Goal: Task Accomplishment & Management: Use online tool/utility

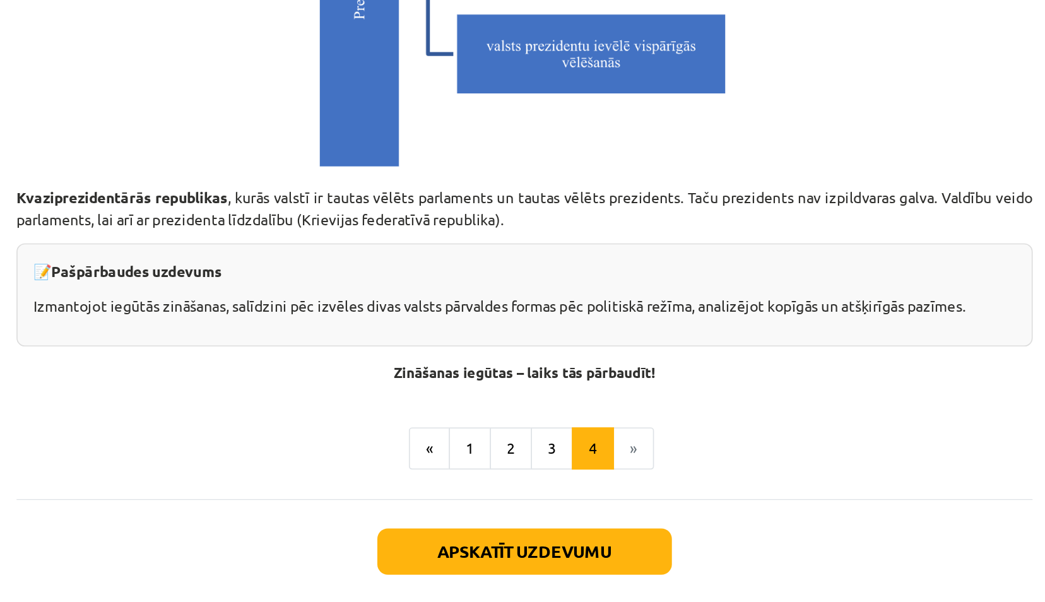
scroll to position [3475, 0]
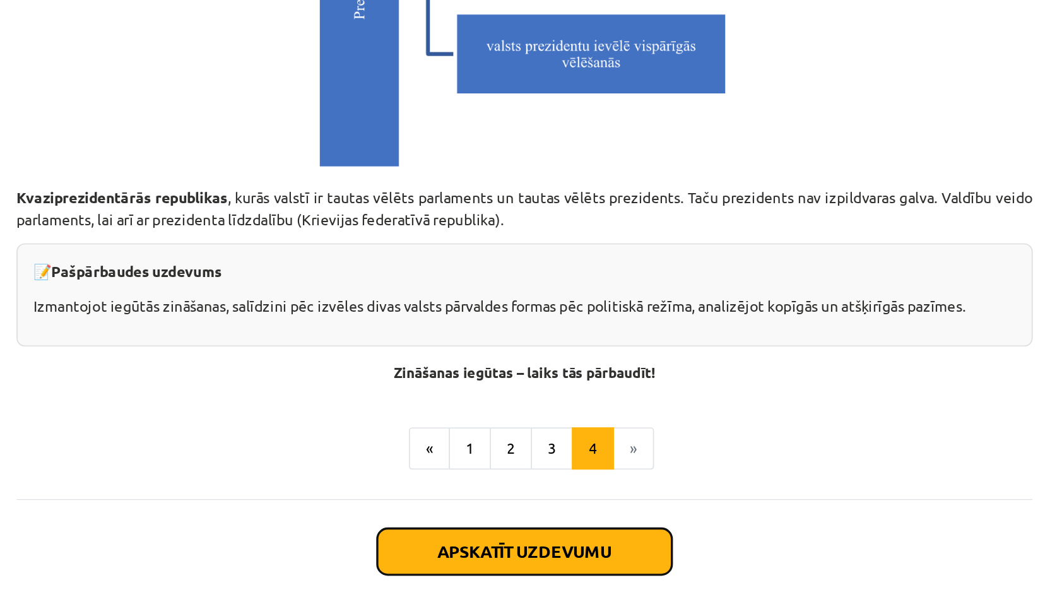
click at [485, 492] on button "Apskatīt uzdevumu" at bounding box center [522, 487] width 177 height 28
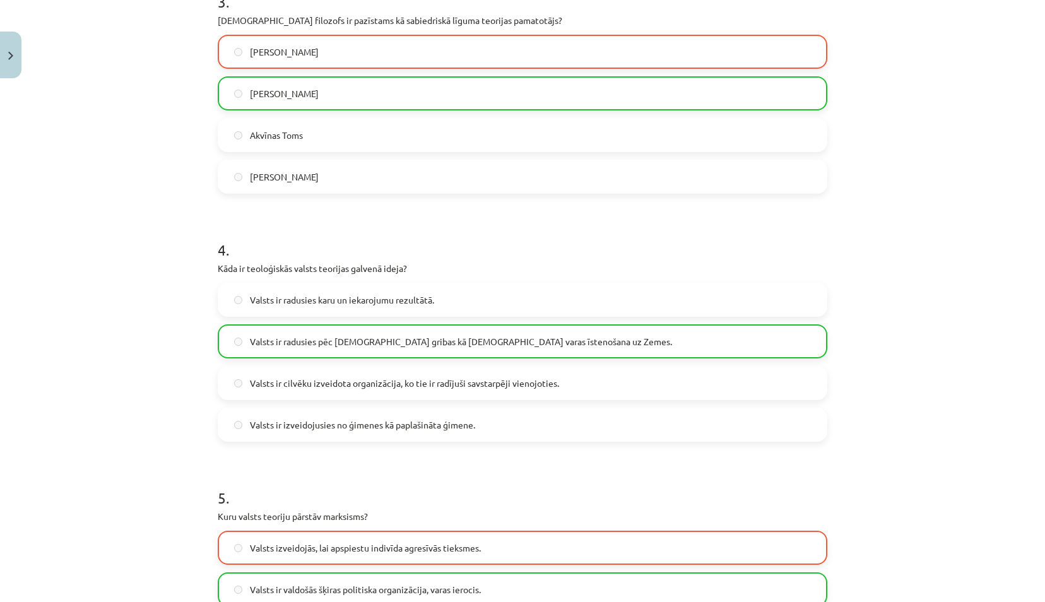
scroll to position [1049, 0]
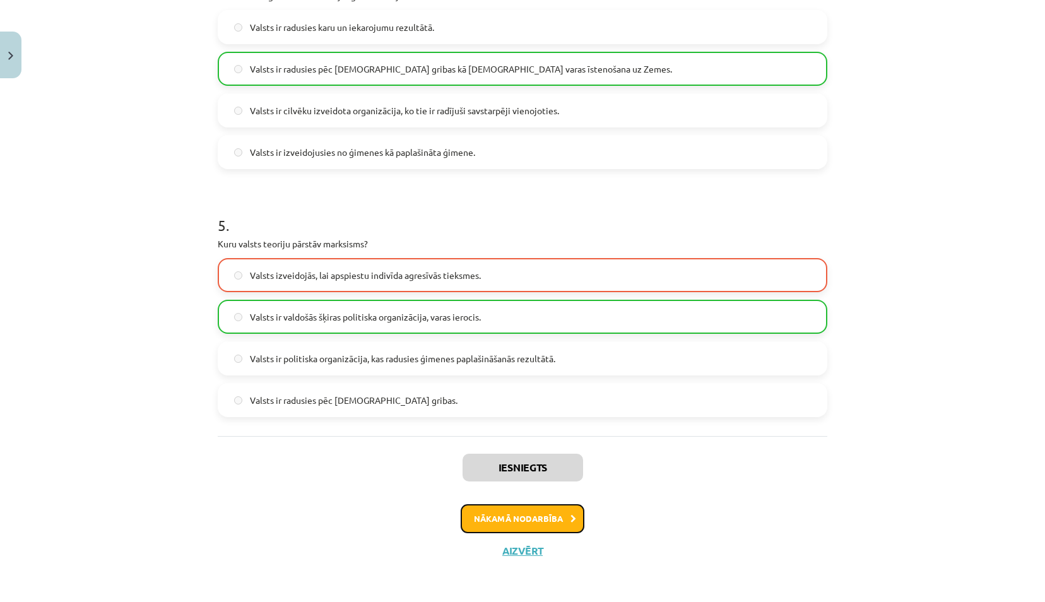
click at [550, 523] on button "Nākamā nodarbība" at bounding box center [523, 518] width 124 height 29
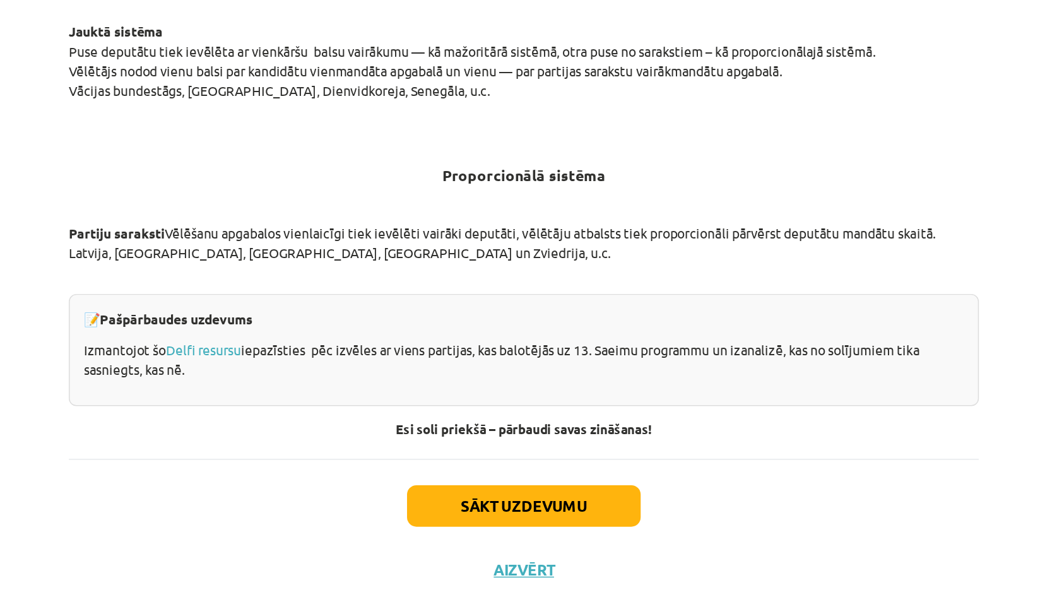
scroll to position [1162, 0]
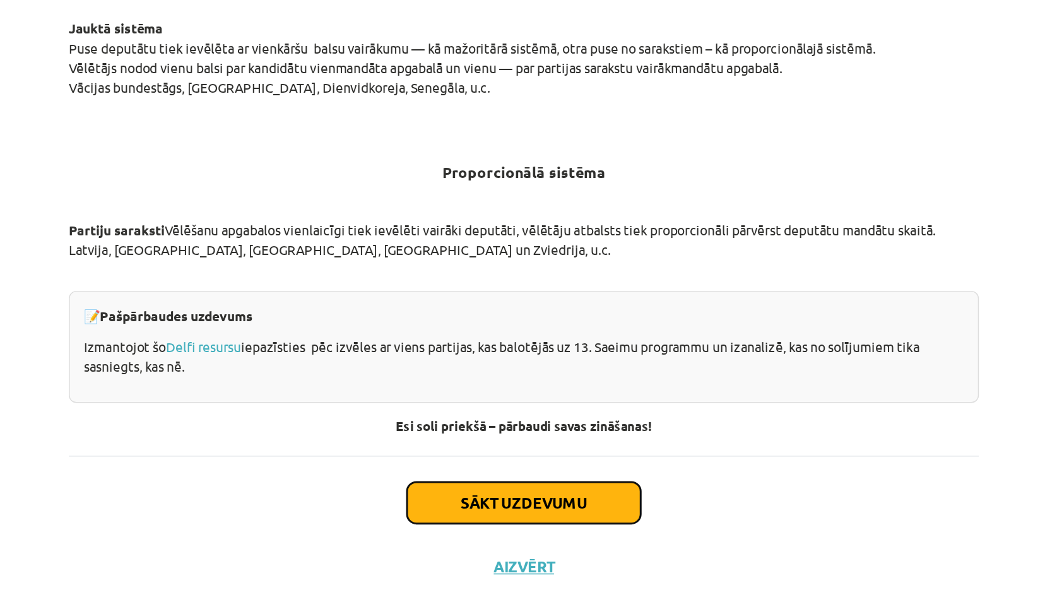
click at [579, 500] on button "Sākt uzdevumu" at bounding box center [522, 510] width 157 height 28
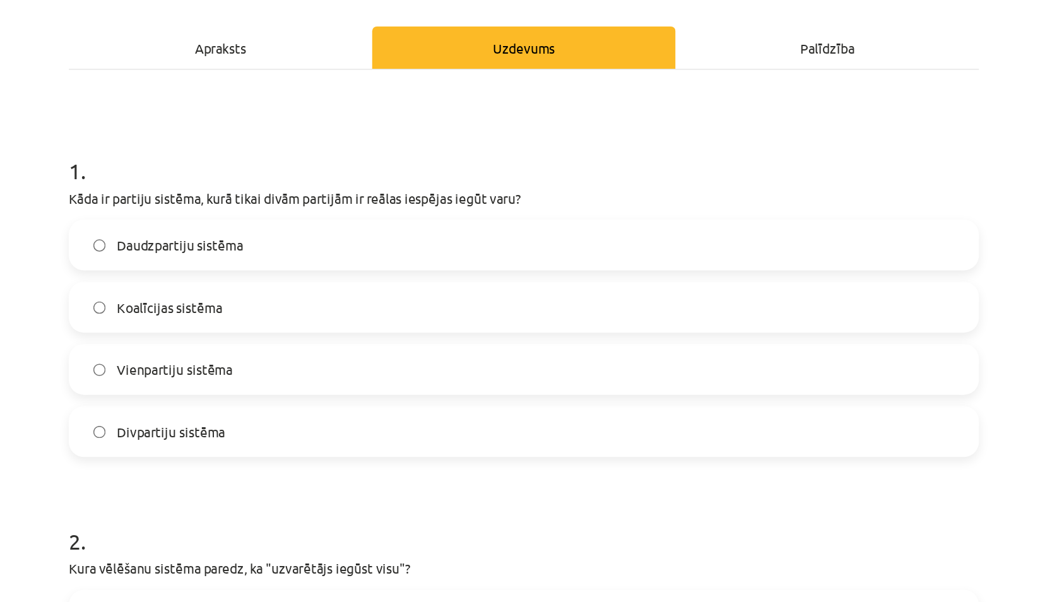
scroll to position [168, 0]
click at [319, 208] on label "Koalīcijas sistēma" at bounding box center [522, 206] width 607 height 32
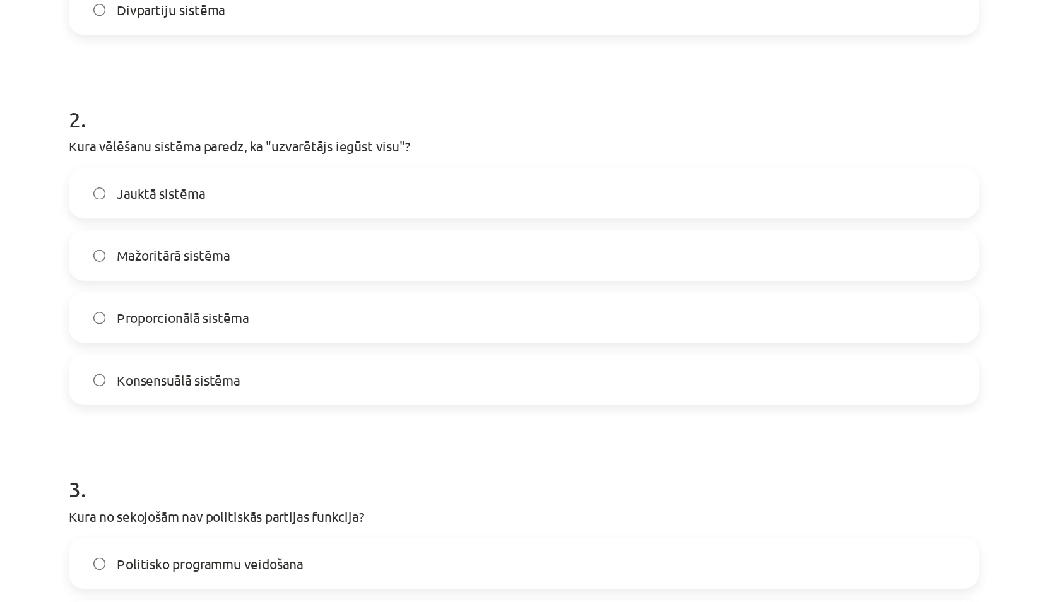
scroll to position [452, 0]
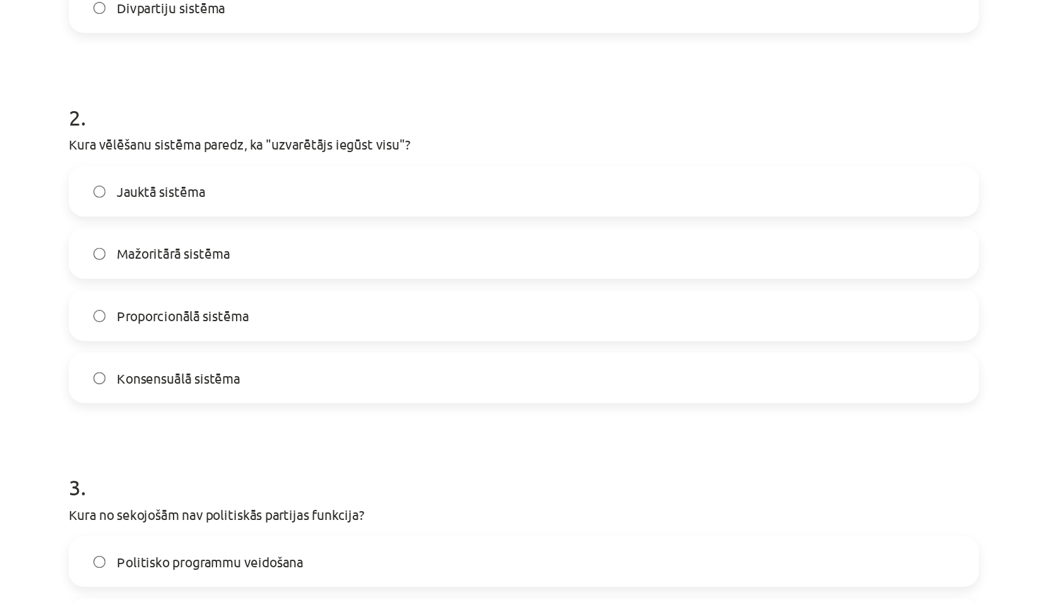
click at [261, 166] on span "Mažoritārā sistēma" at bounding box center [288, 169] width 76 height 13
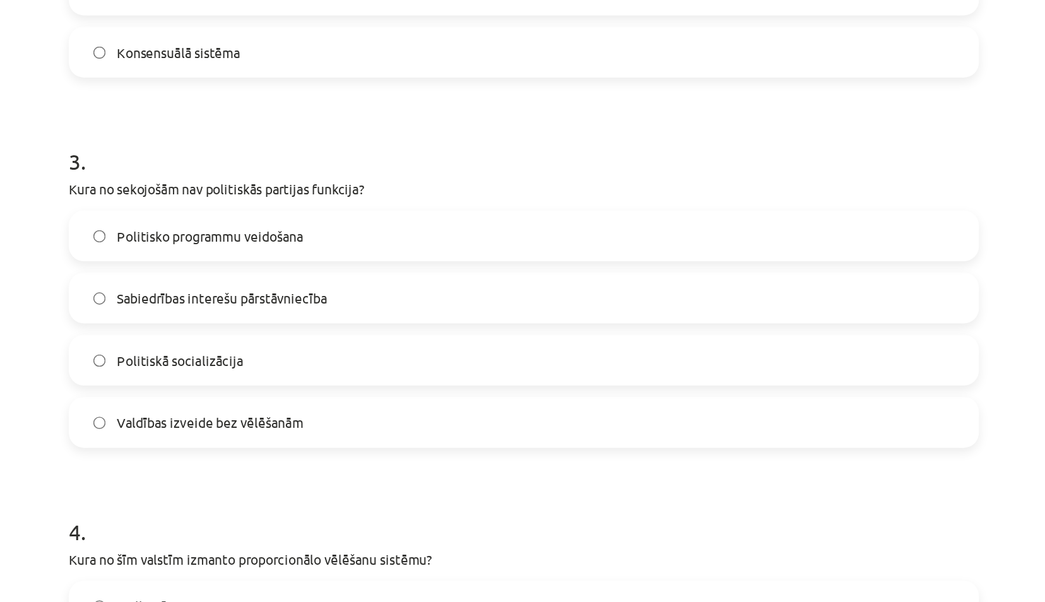
scroll to position [705, 0]
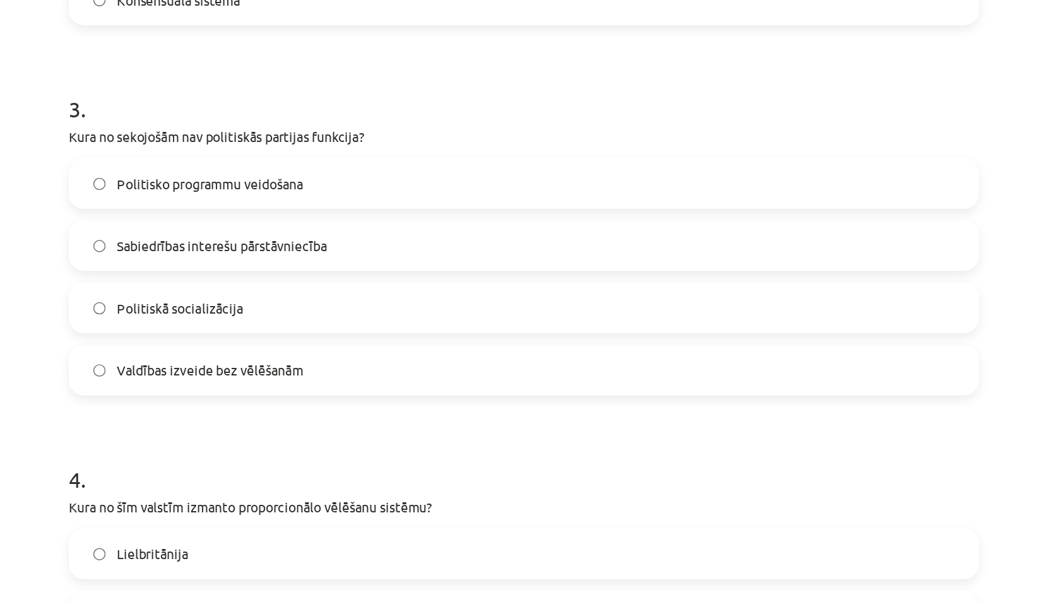
click at [254, 252] on span "Valdības izveide bez vēlēšanām" at bounding box center [312, 248] width 125 height 13
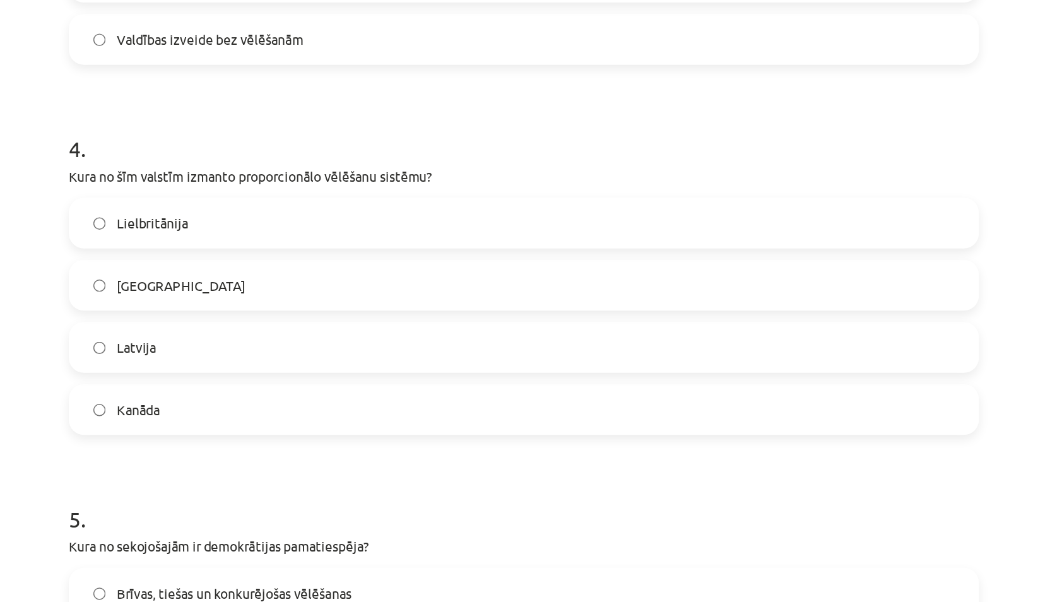
scroll to position [930, 0]
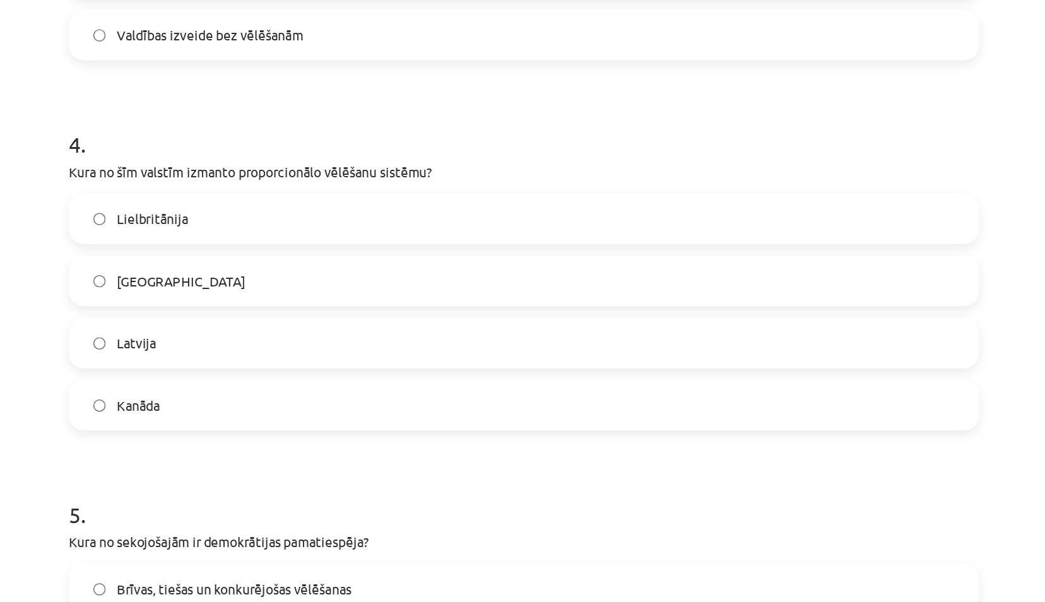
click at [261, 234] on span "Latvija" at bounding box center [263, 229] width 27 height 13
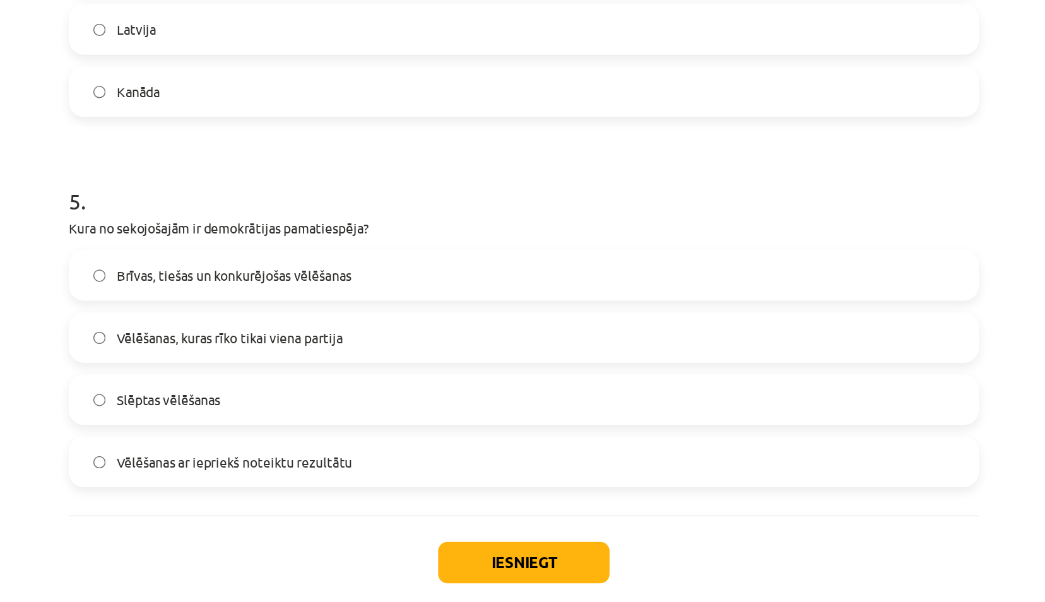
scroll to position [309, 0]
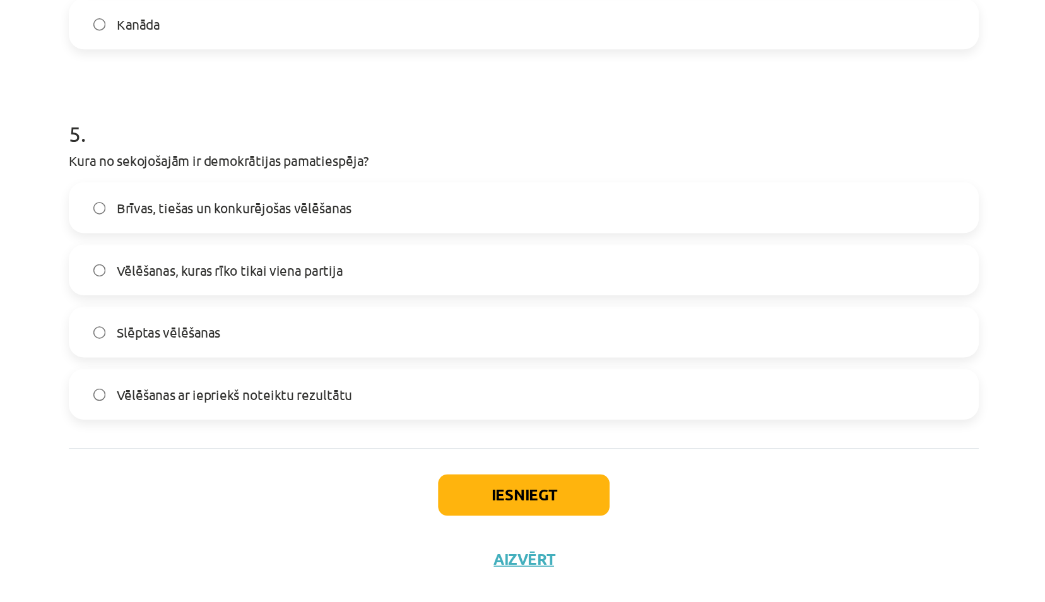
click at [285, 319] on span "Brīvas, tiešas un konkurējošas vēlēšanas" at bounding box center [328, 314] width 157 height 13
click at [515, 504] on button "Iesniegt" at bounding box center [522, 507] width 115 height 28
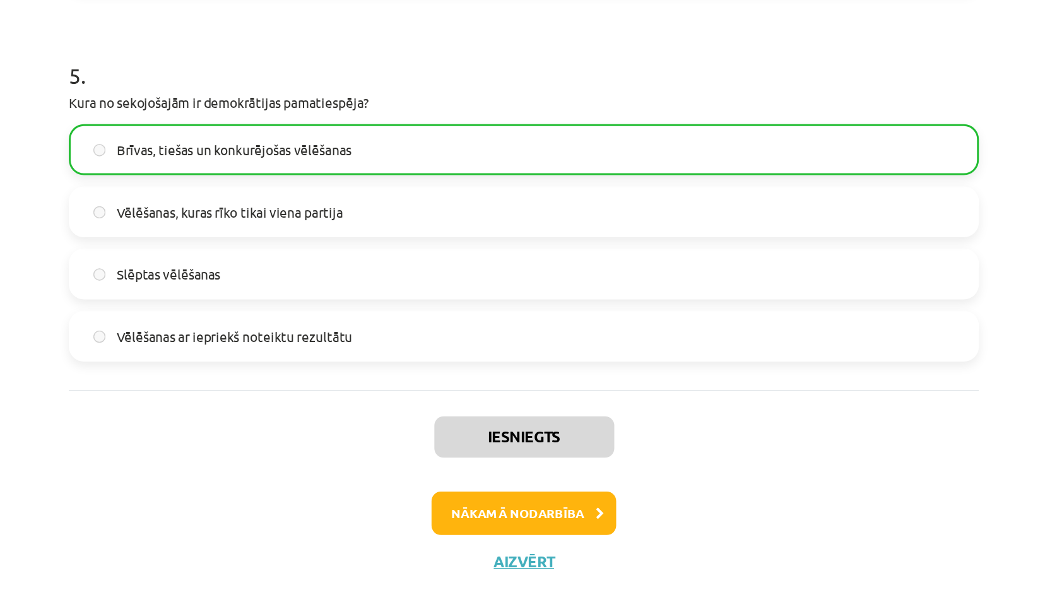
scroll to position [309, 0]
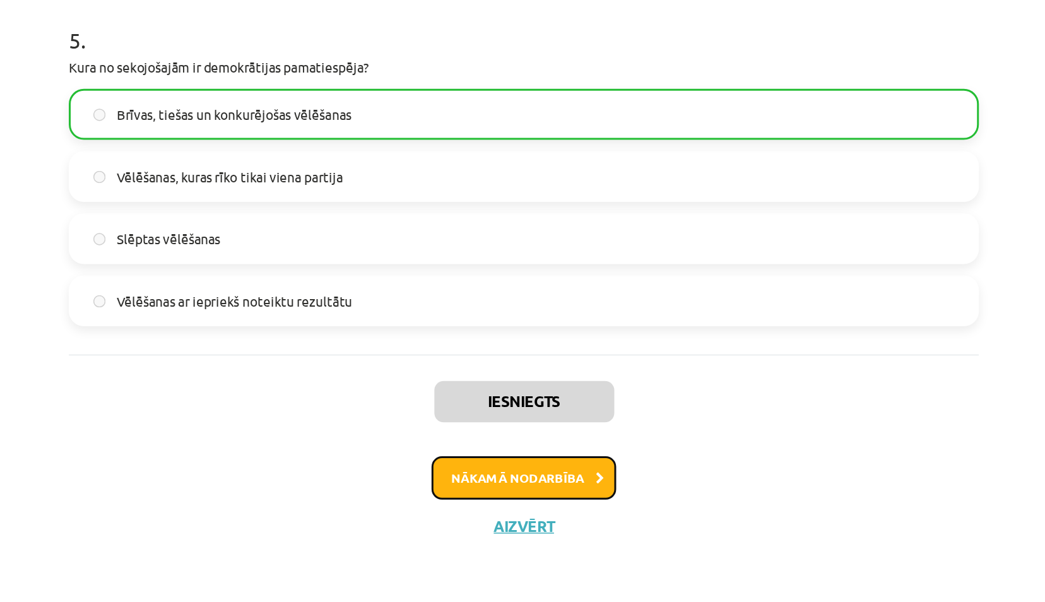
click at [520, 519] on button "Nākamā nodarbība" at bounding box center [523, 518] width 124 height 29
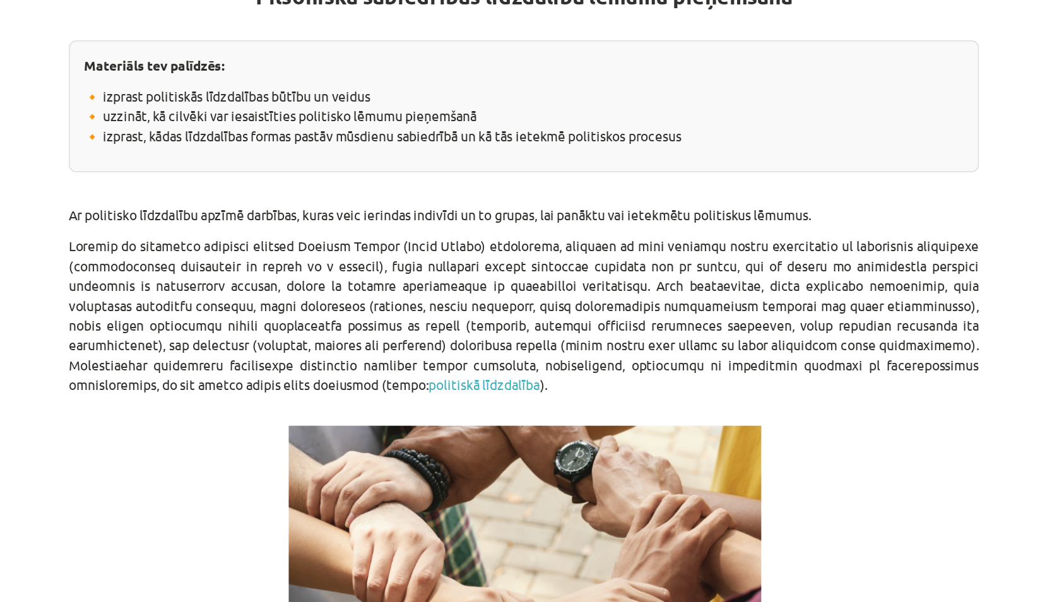
scroll to position [281, 0]
